Goal: Navigation & Orientation: Find specific page/section

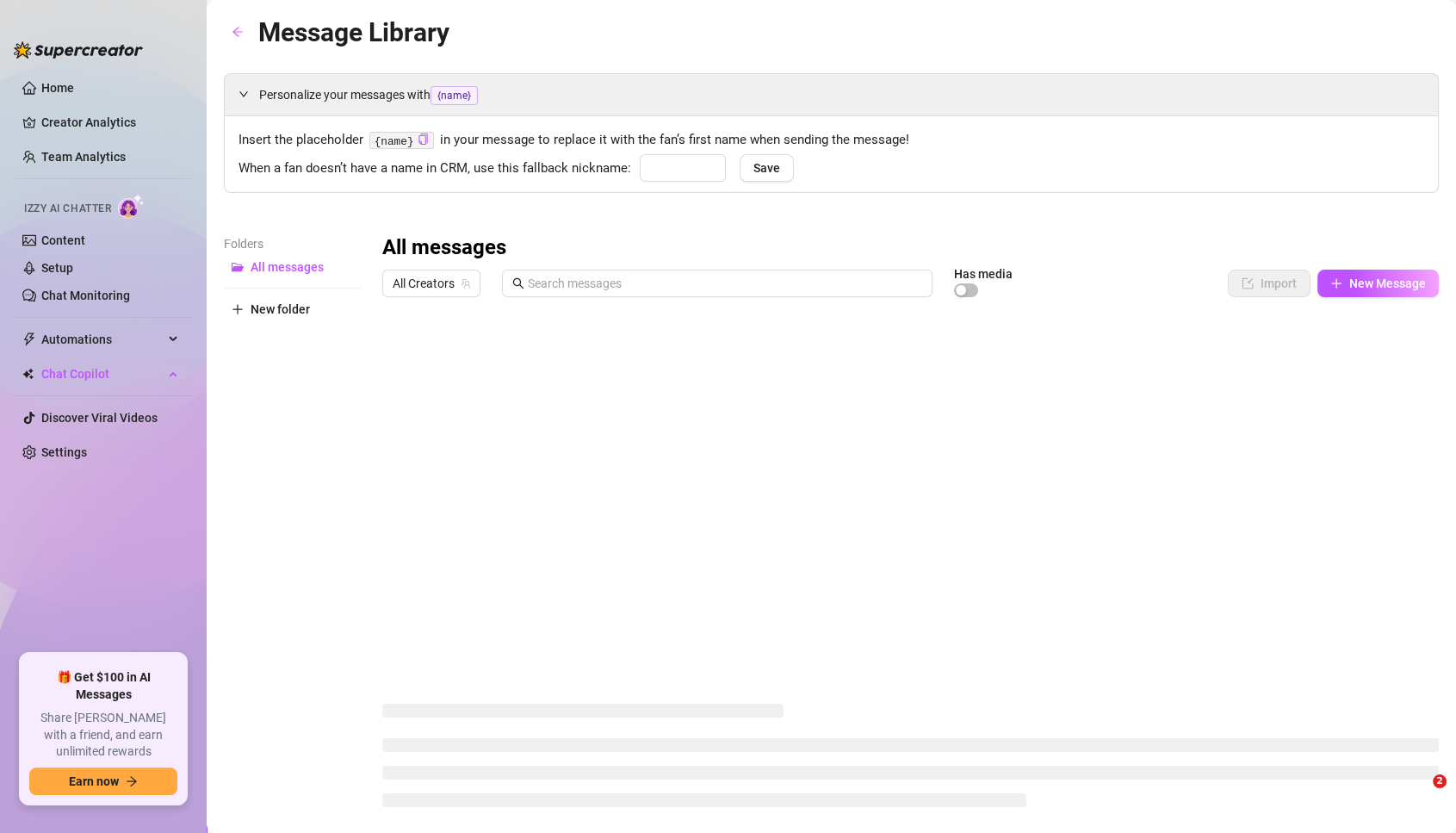
type input "lovey"
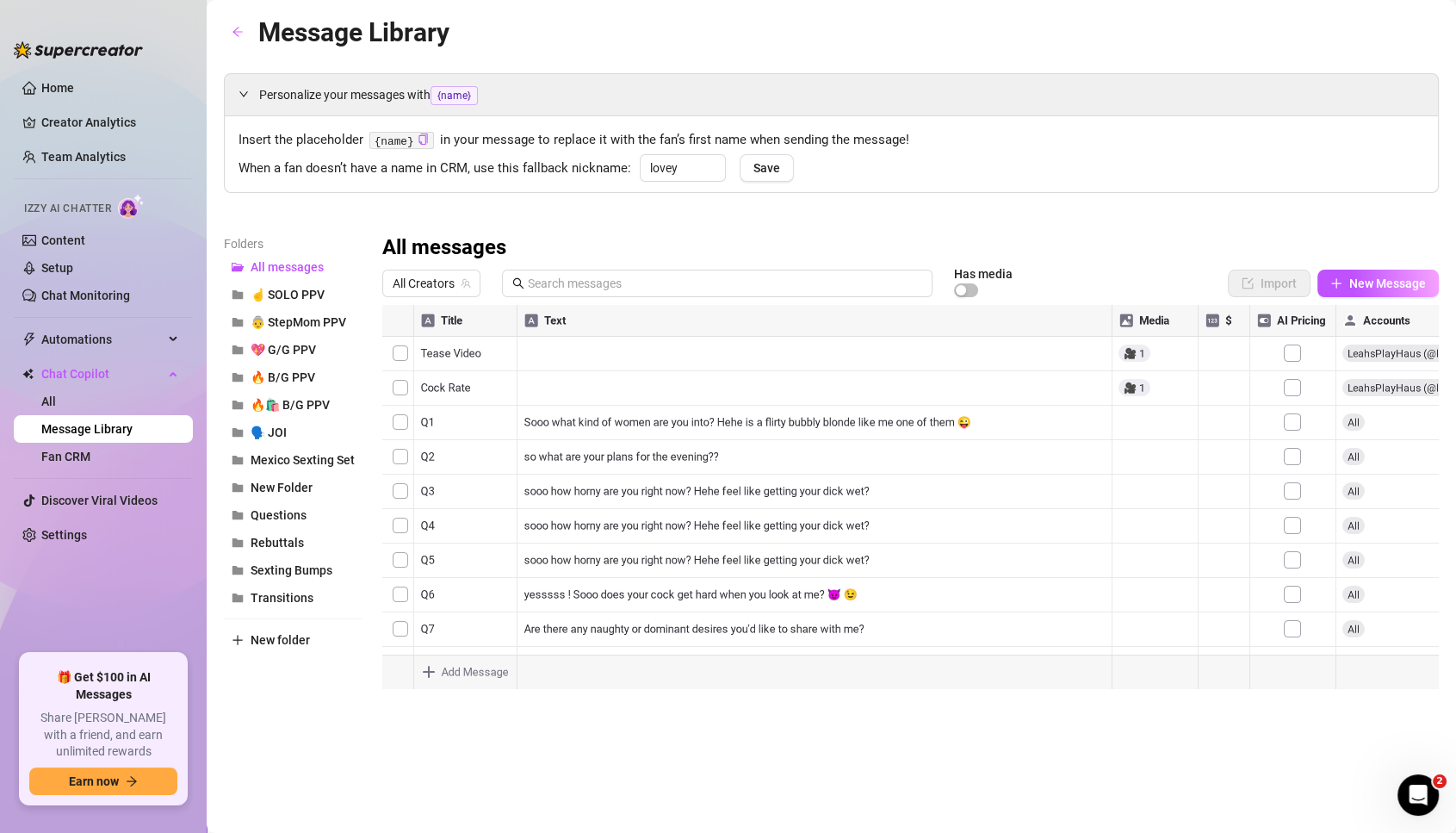
click at [45, 71] on ul "Home Creator Analytics Team Analytics Izzy AI Chatter Content Setup Chat Monito…" at bounding box center [103, 357] width 179 height 580
click at [62, 87] on link "Home" at bounding box center [57, 88] width 33 height 14
